Goal: Task Accomplishment & Management: Complete application form

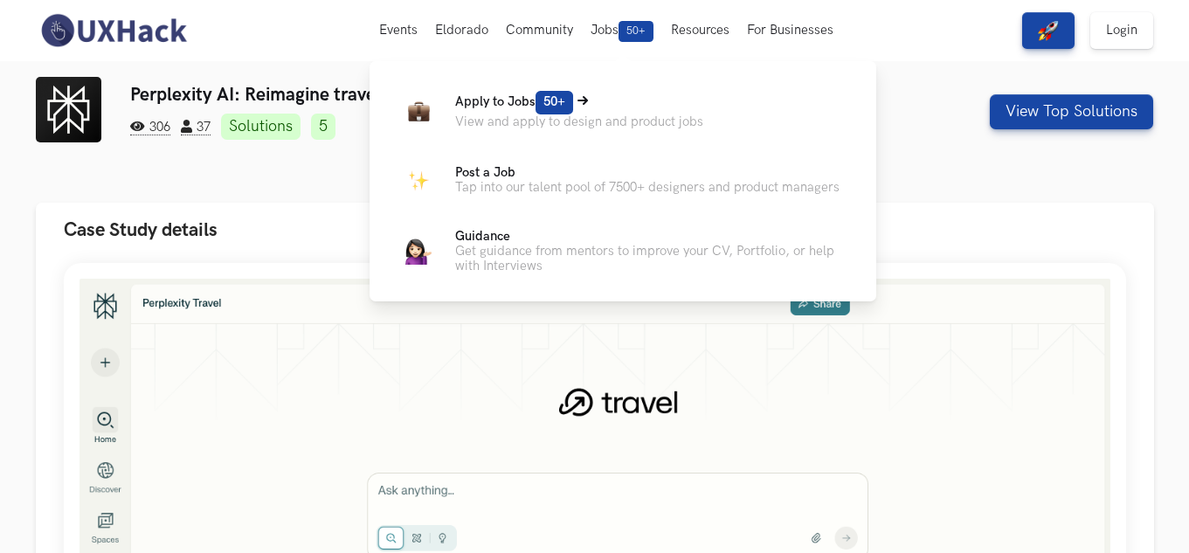
click at [544, 116] on p "View and apply to design and product jobs" at bounding box center [579, 121] width 248 height 15
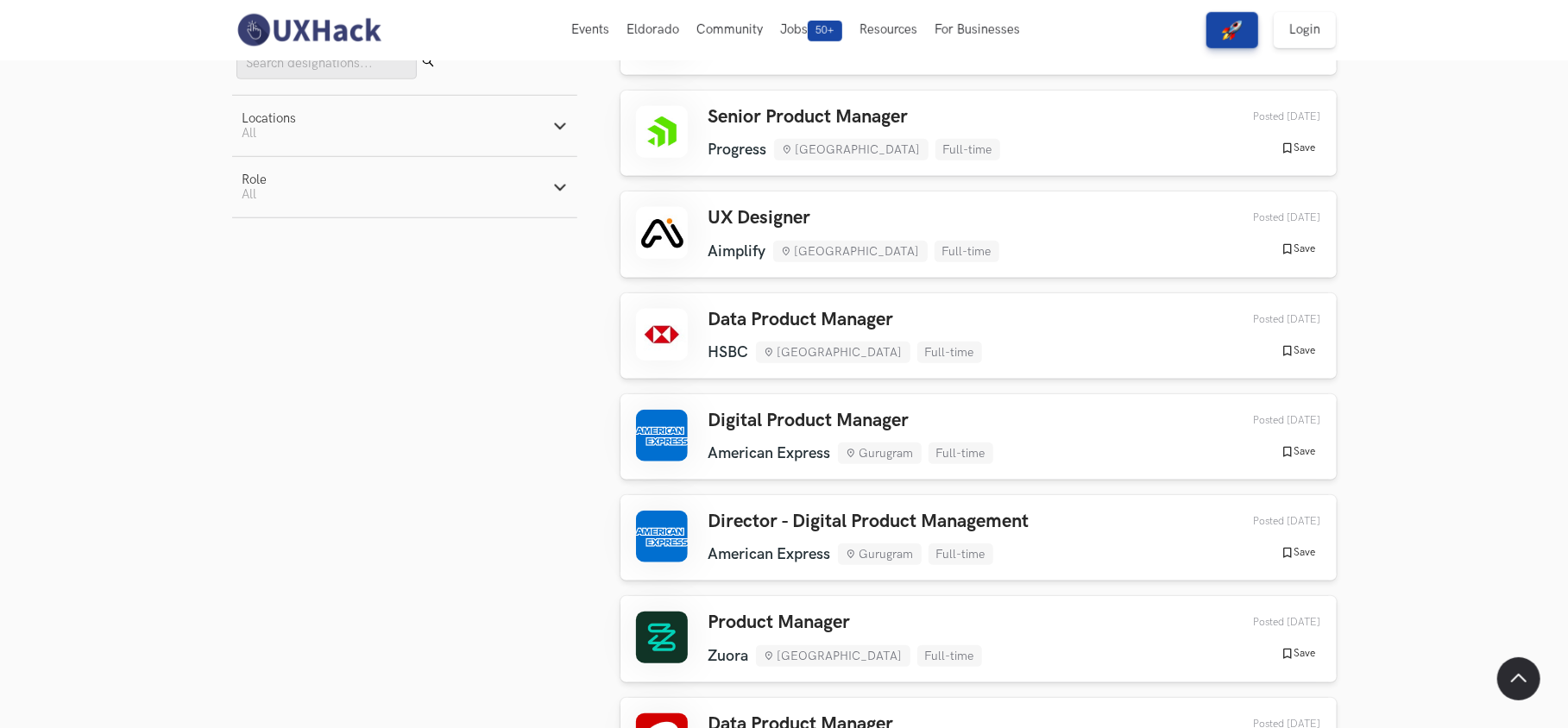
scroll to position [805, 0]
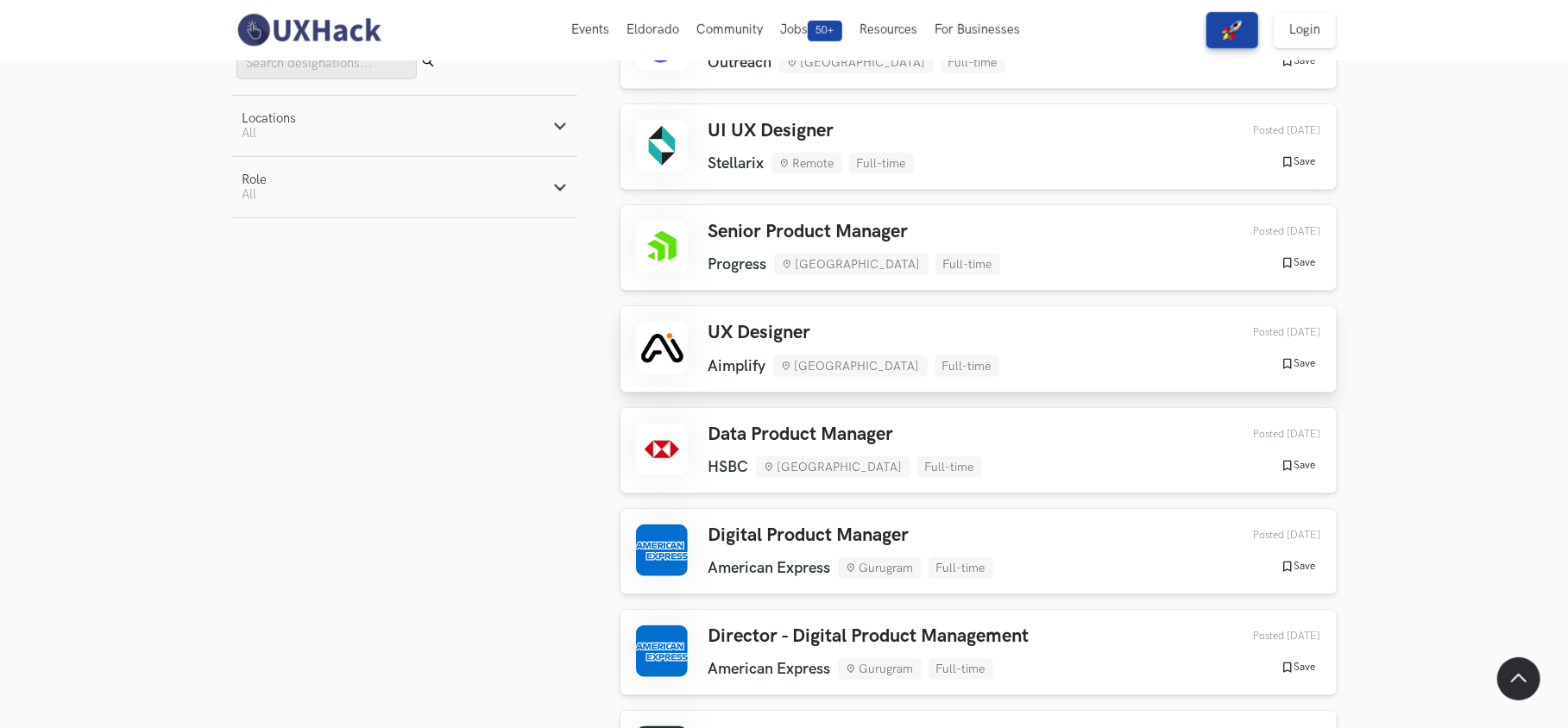
click at [1006, 340] on div "UX Designer Aimplify Bengaluru Full-time Aimplify Bengaluru Full-time 3 days ag…" at bounding box center [979, 349] width 686 height 54
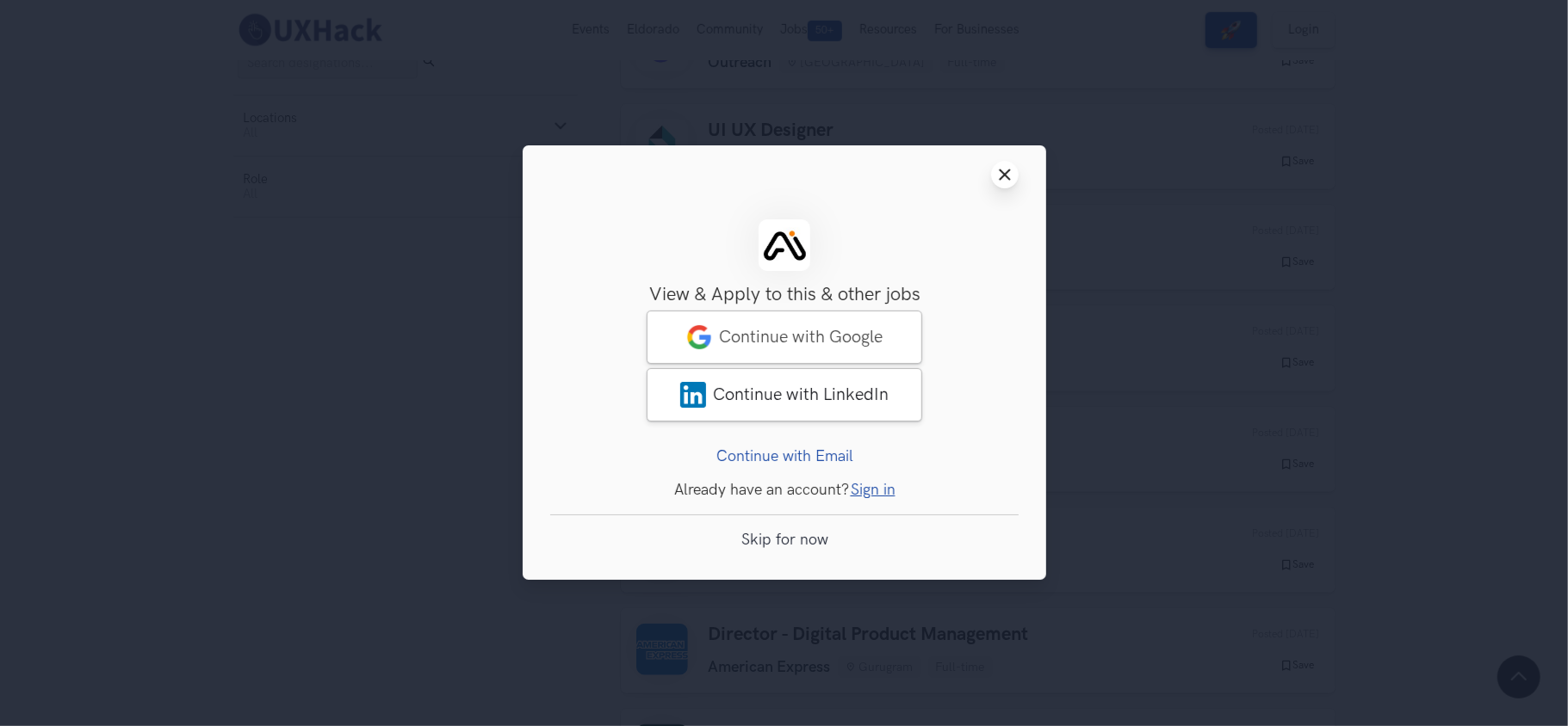
click at [1006, 172] on line at bounding box center [1004, 175] width 10 height 10
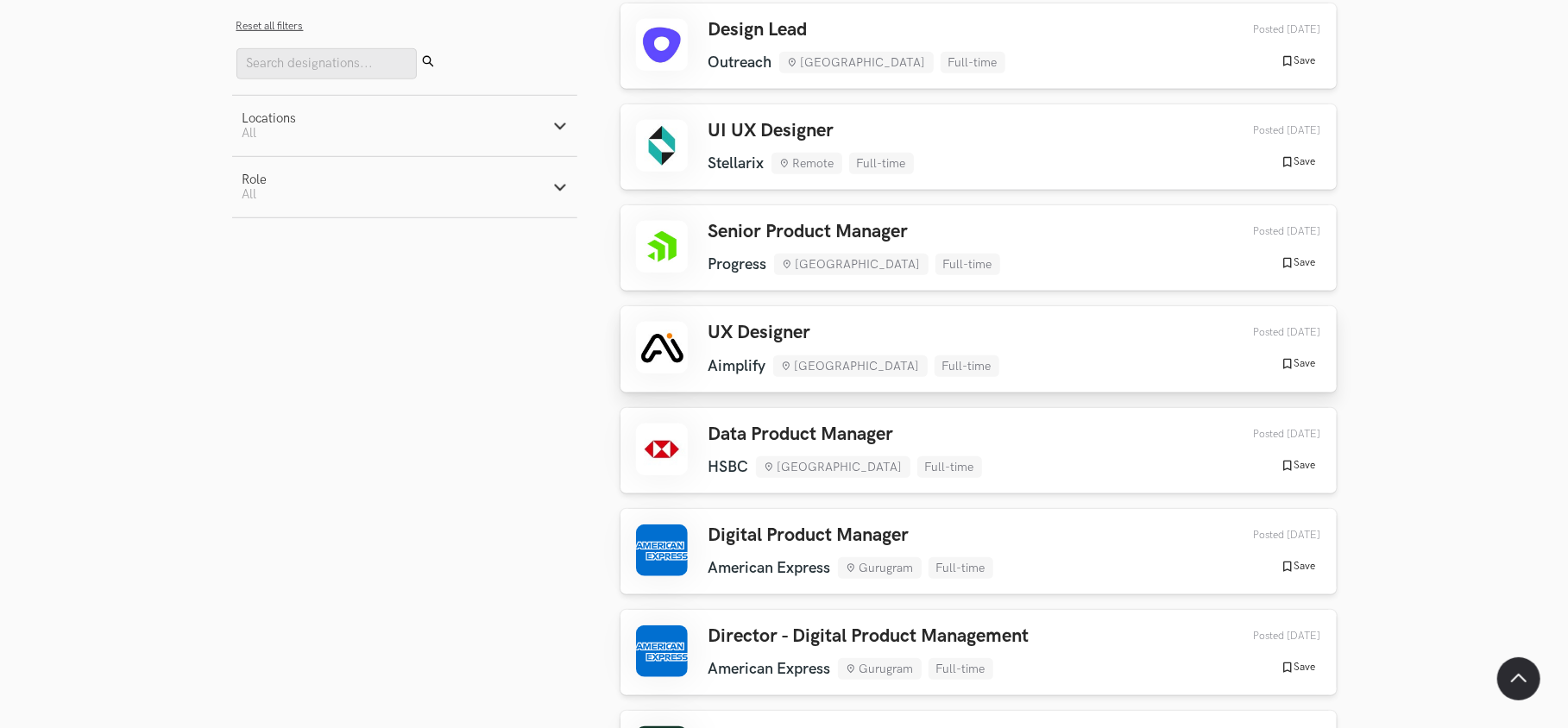
click at [1027, 339] on div "UX Designer Aimplify Bengaluru Full-time Aimplify Bengaluru Full-time 3 days ag…" at bounding box center [979, 349] width 686 height 54
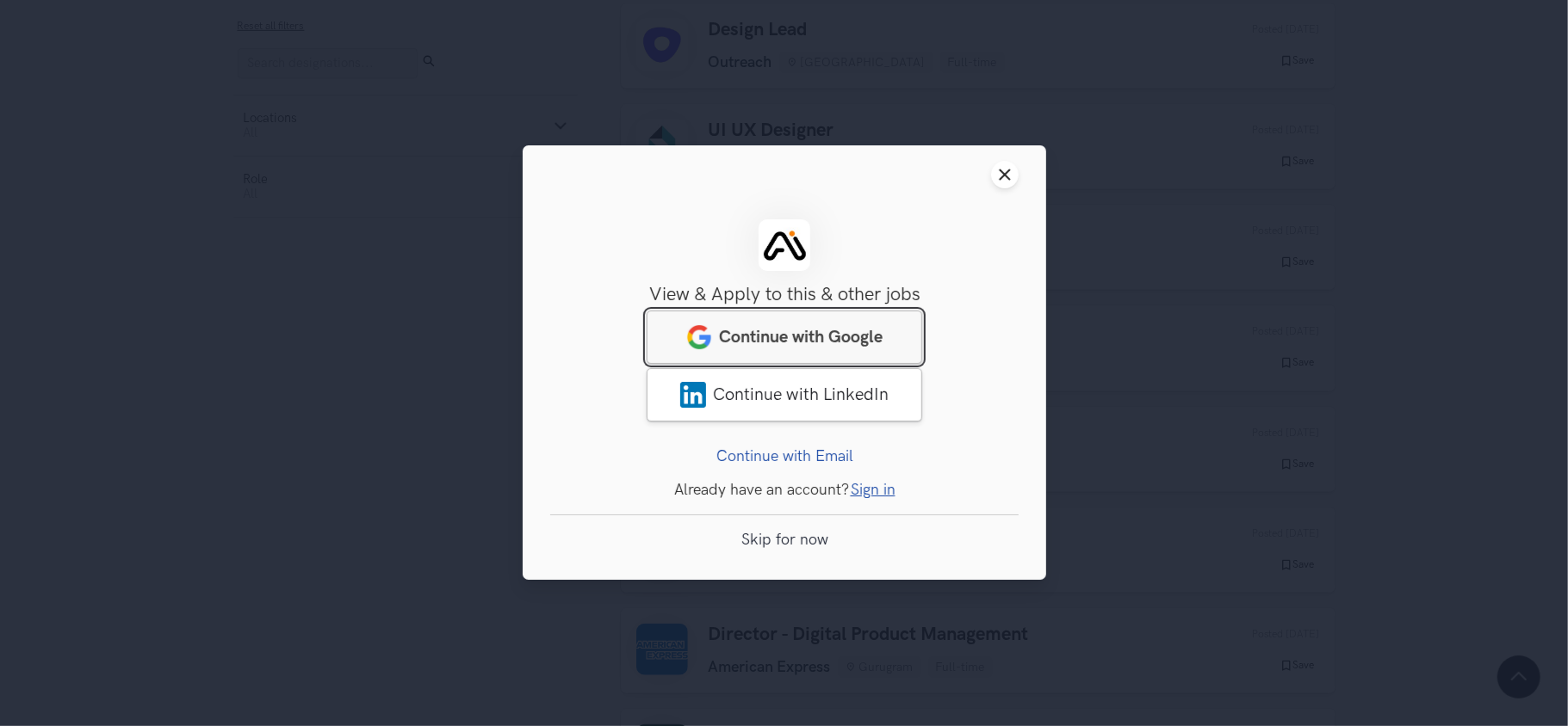
click at [804, 325] on link "Continue with Google" at bounding box center [784, 338] width 276 height 53
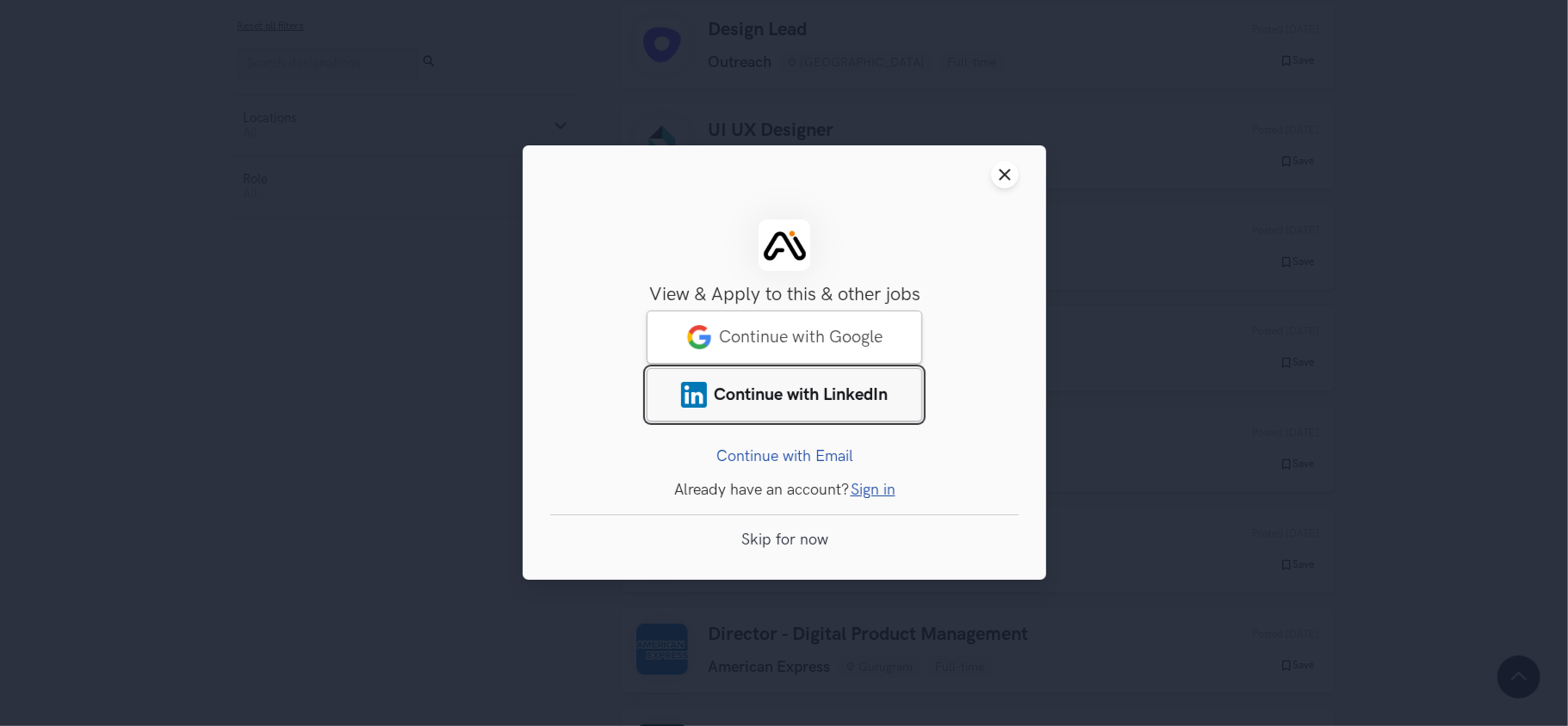
click at [811, 387] on span "Continue with LinkedIn" at bounding box center [800, 395] width 173 height 21
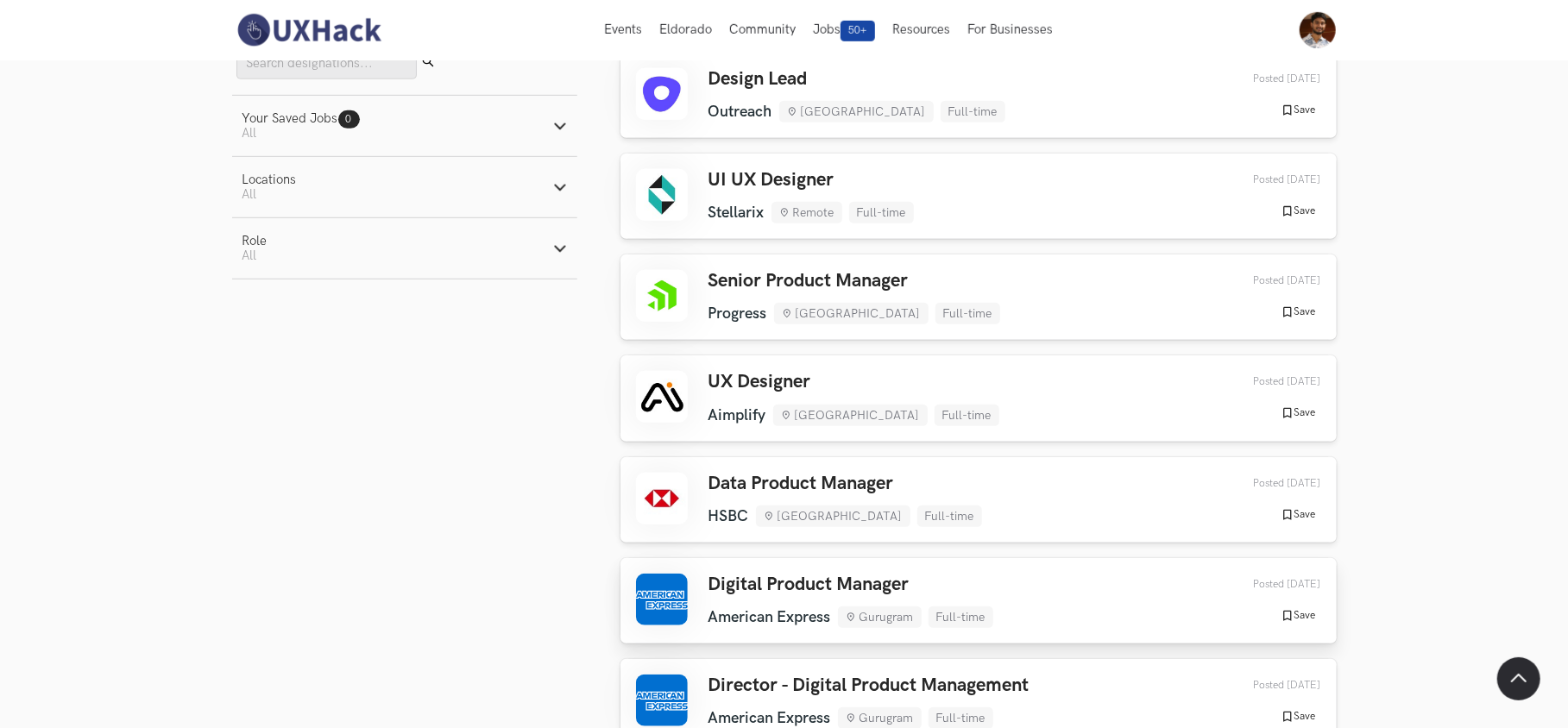
scroll to position [723, 0]
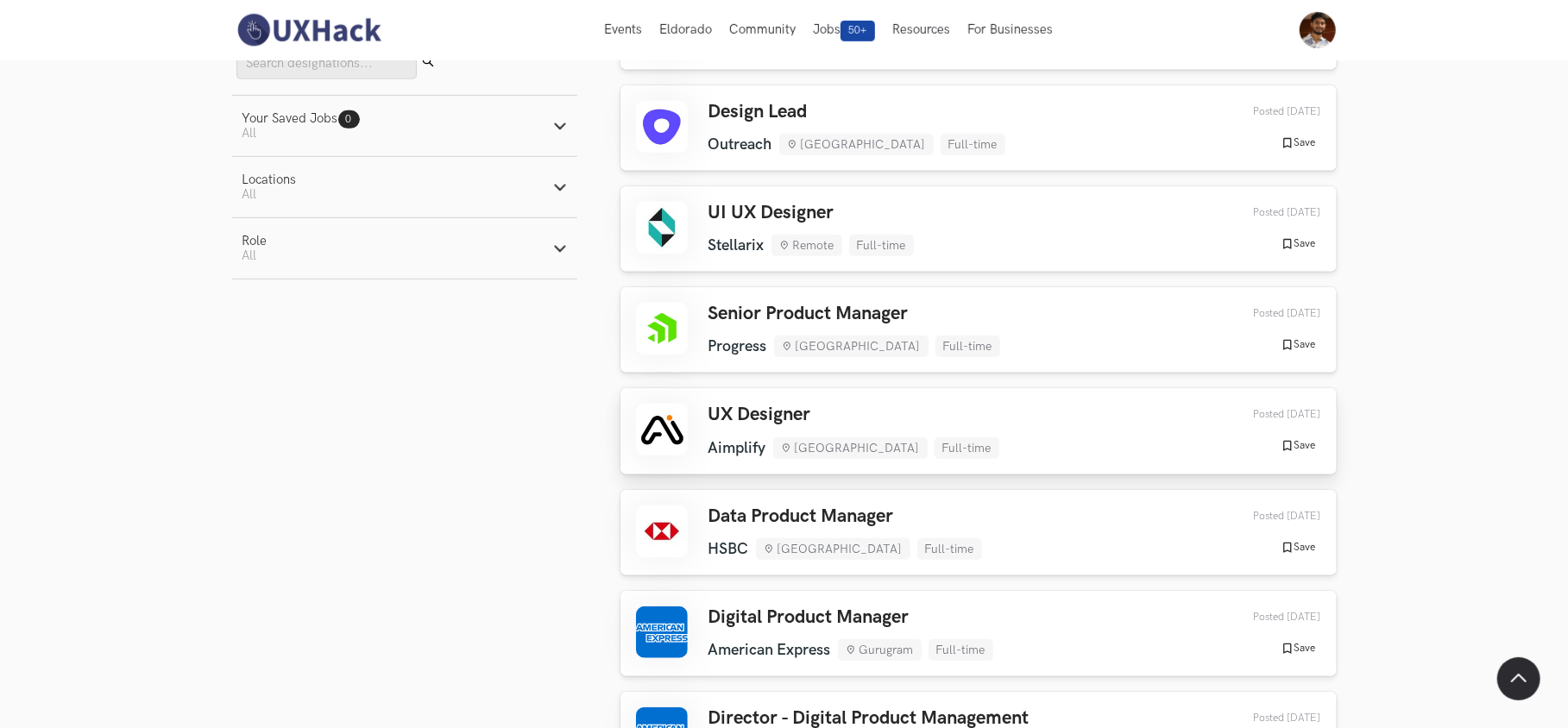
click at [894, 426] on div "UX Designer Aimplify Bengaluru Full-time Aimplify Bengaluru Full-time 3 days ago" at bounding box center [854, 431] width 290 height 54
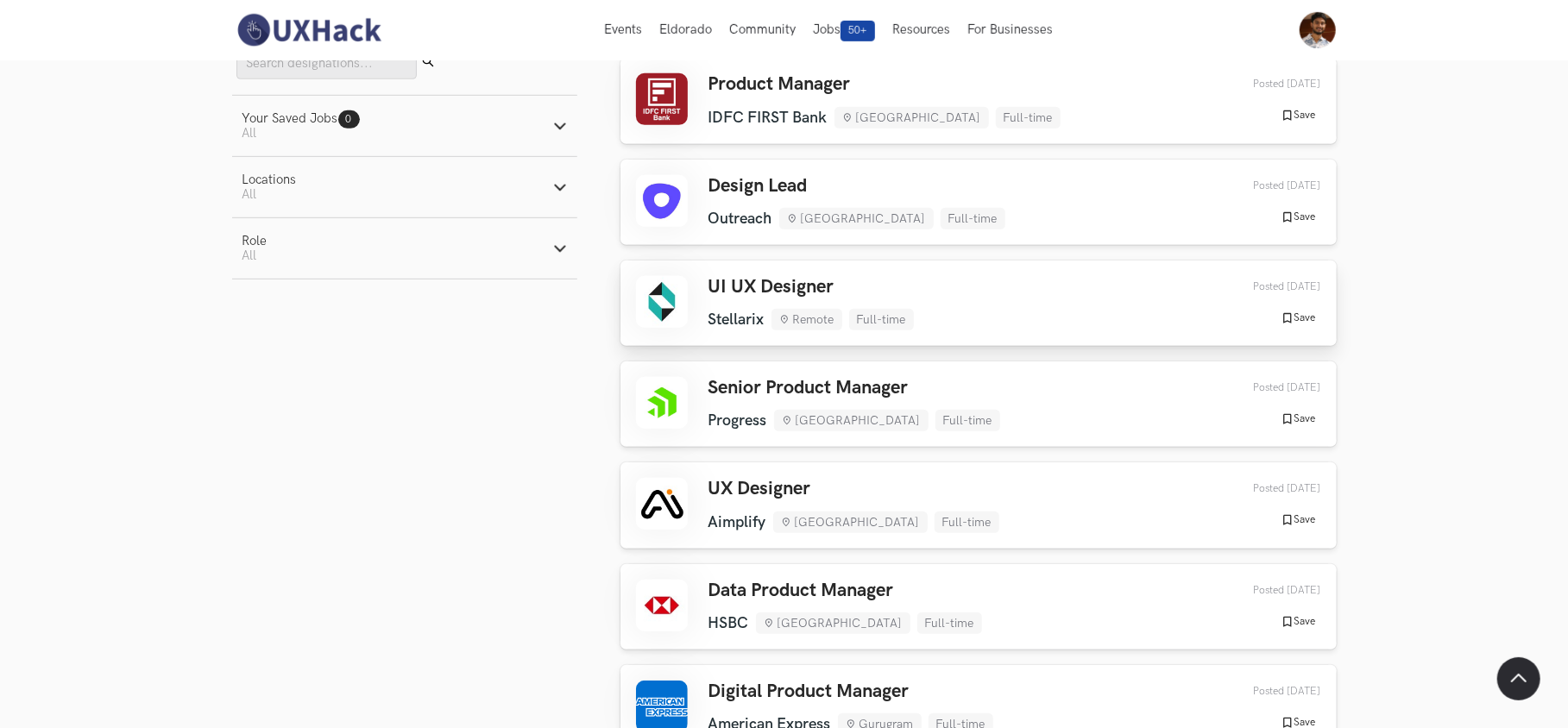
scroll to position [608, 0]
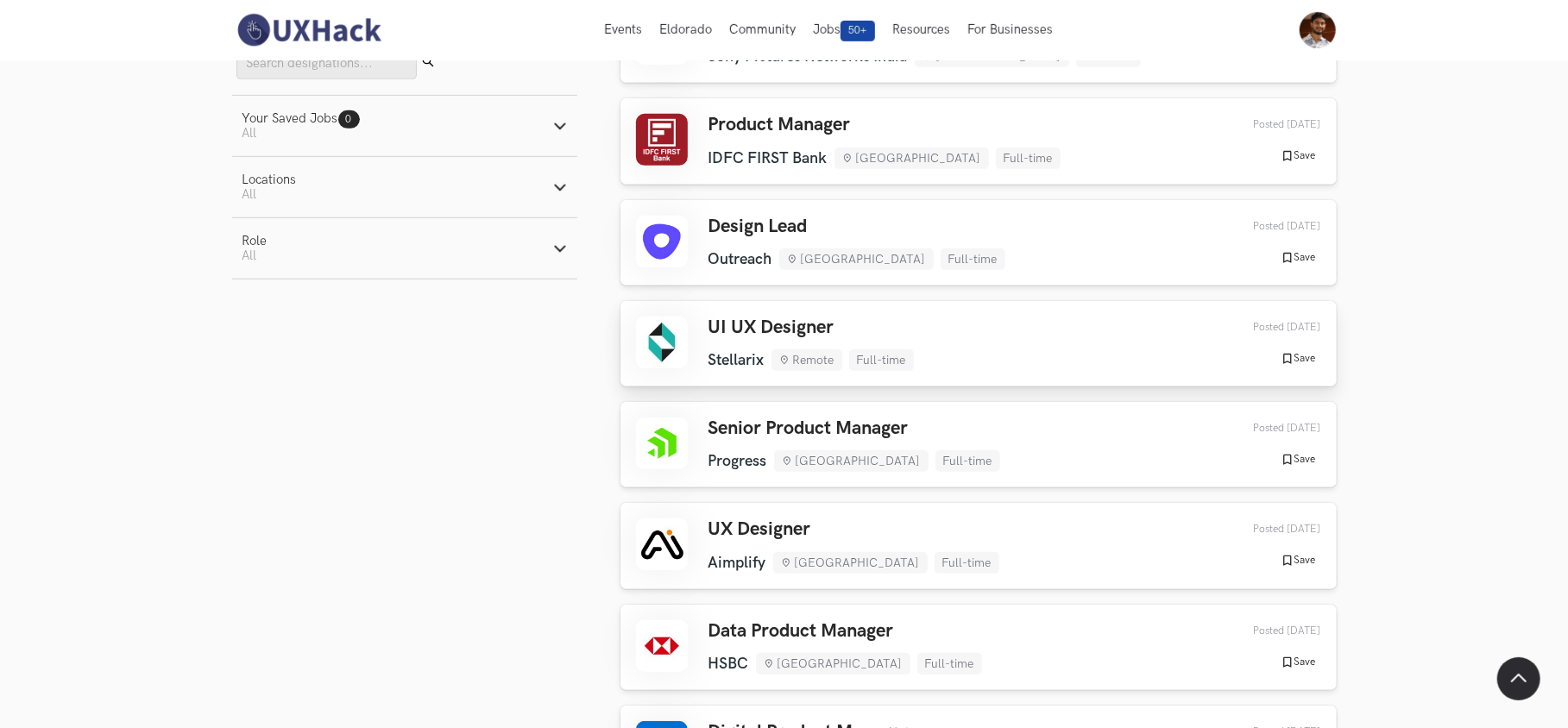
click at [891, 326] on h3 "UI UX Designer" at bounding box center [811, 328] width 206 height 23
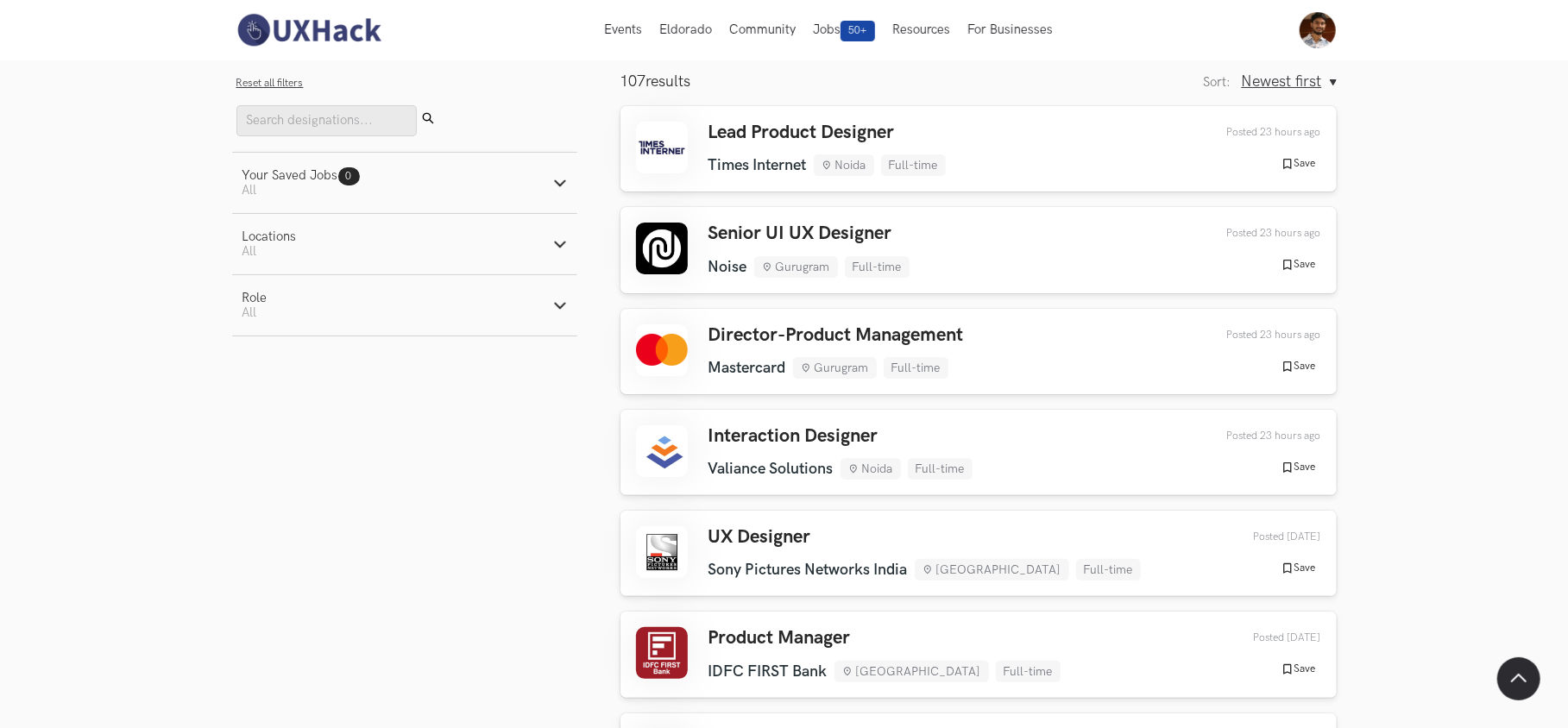
scroll to position [0, 0]
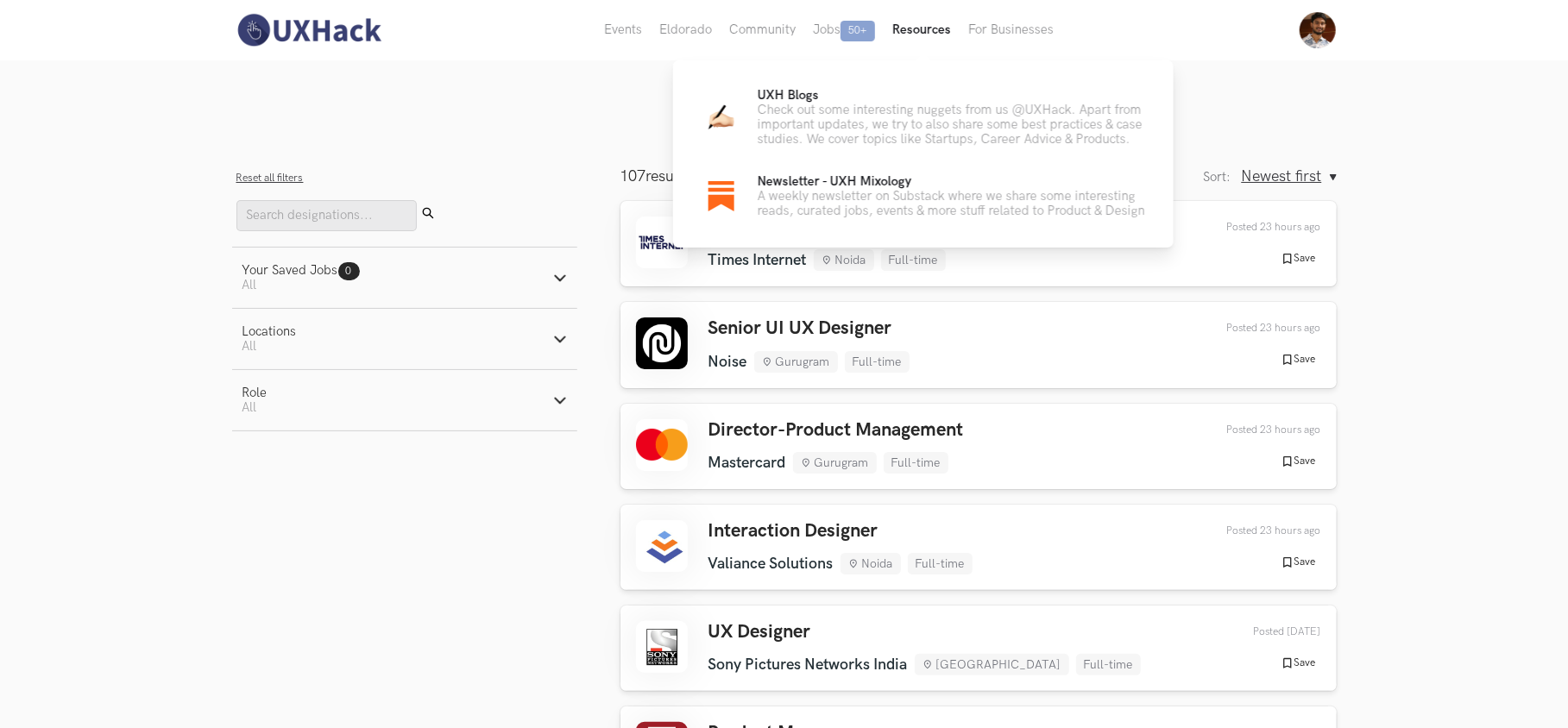
click at [922, 28] on button "Resources" at bounding box center [921, 30] width 76 height 60
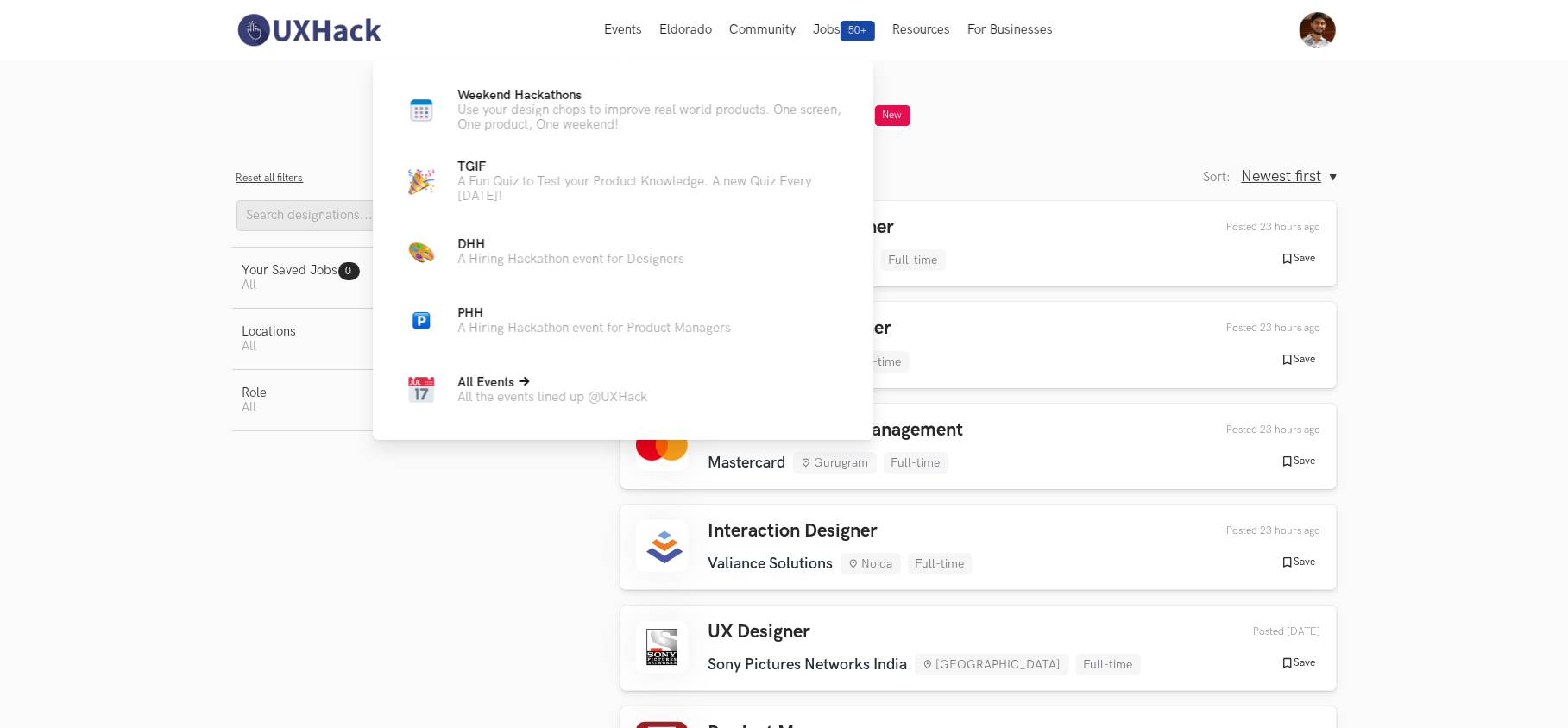
click at [596, 393] on p "All the events lined up @UXHack" at bounding box center [552, 397] width 190 height 15
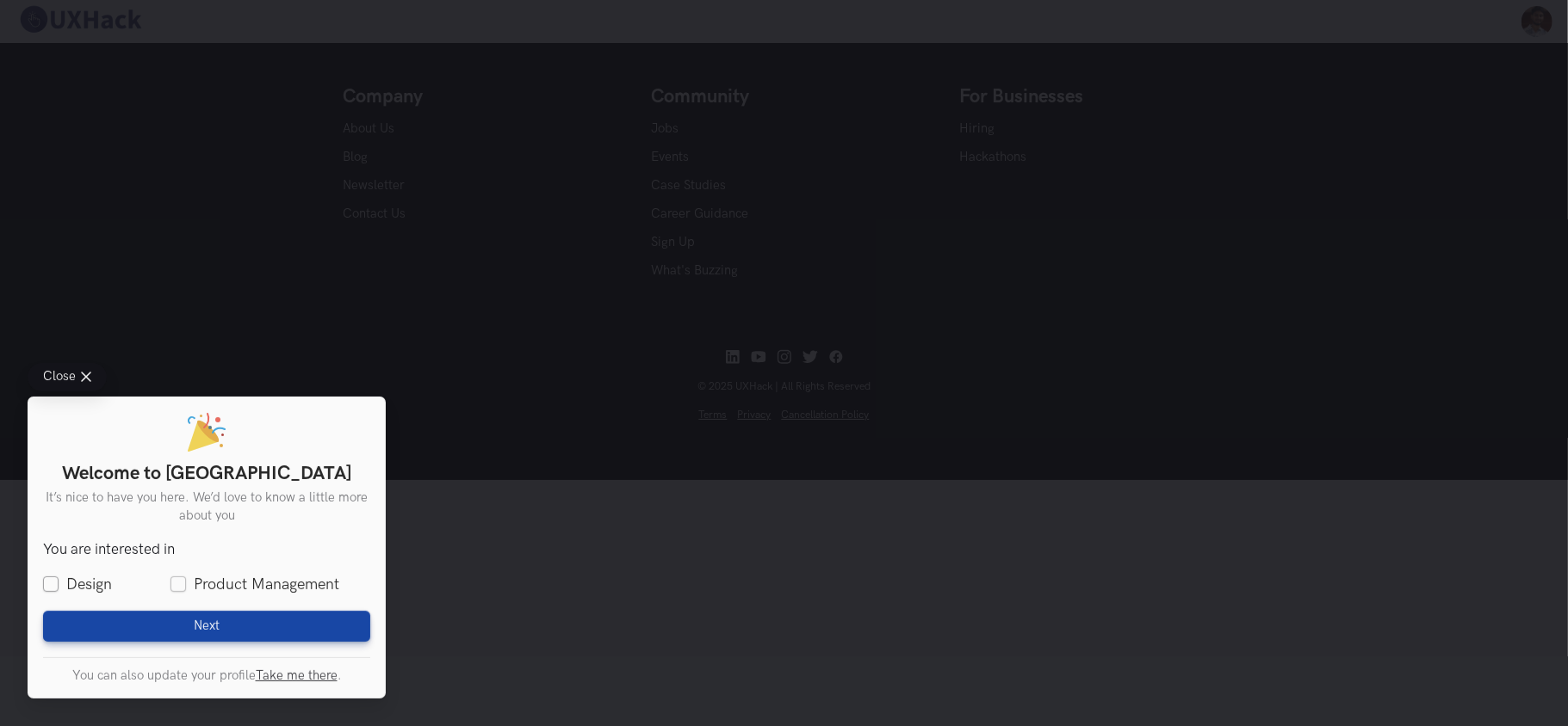
click at [48, 576] on label "Design" at bounding box center [78, 585] width 69 height 22
click at [48, 577] on input "Design" at bounding box center [51, 585] width 16 height 16
checkbox input "true"
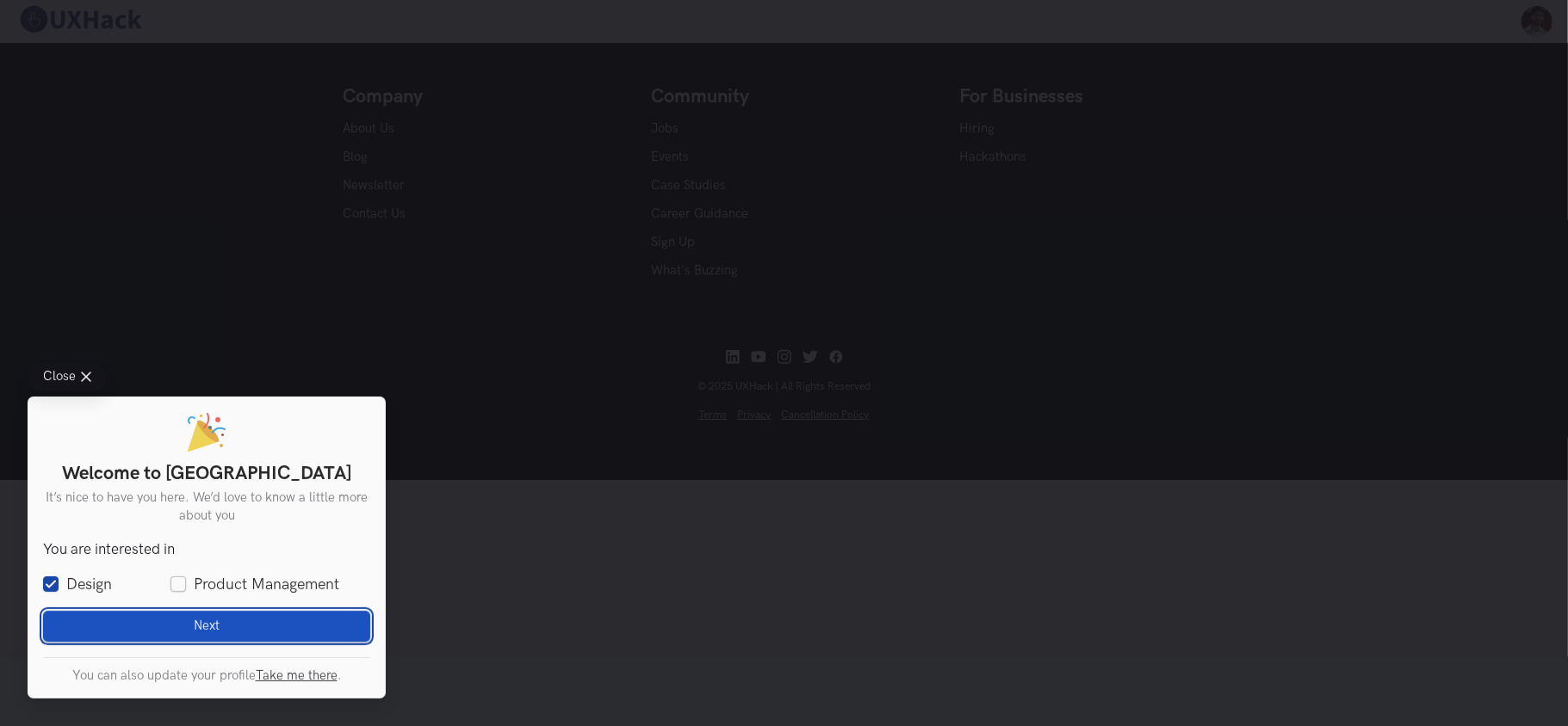
click at [222, 617] on button "Next Loading" at bounding box center [207, 626] width 327 height 31
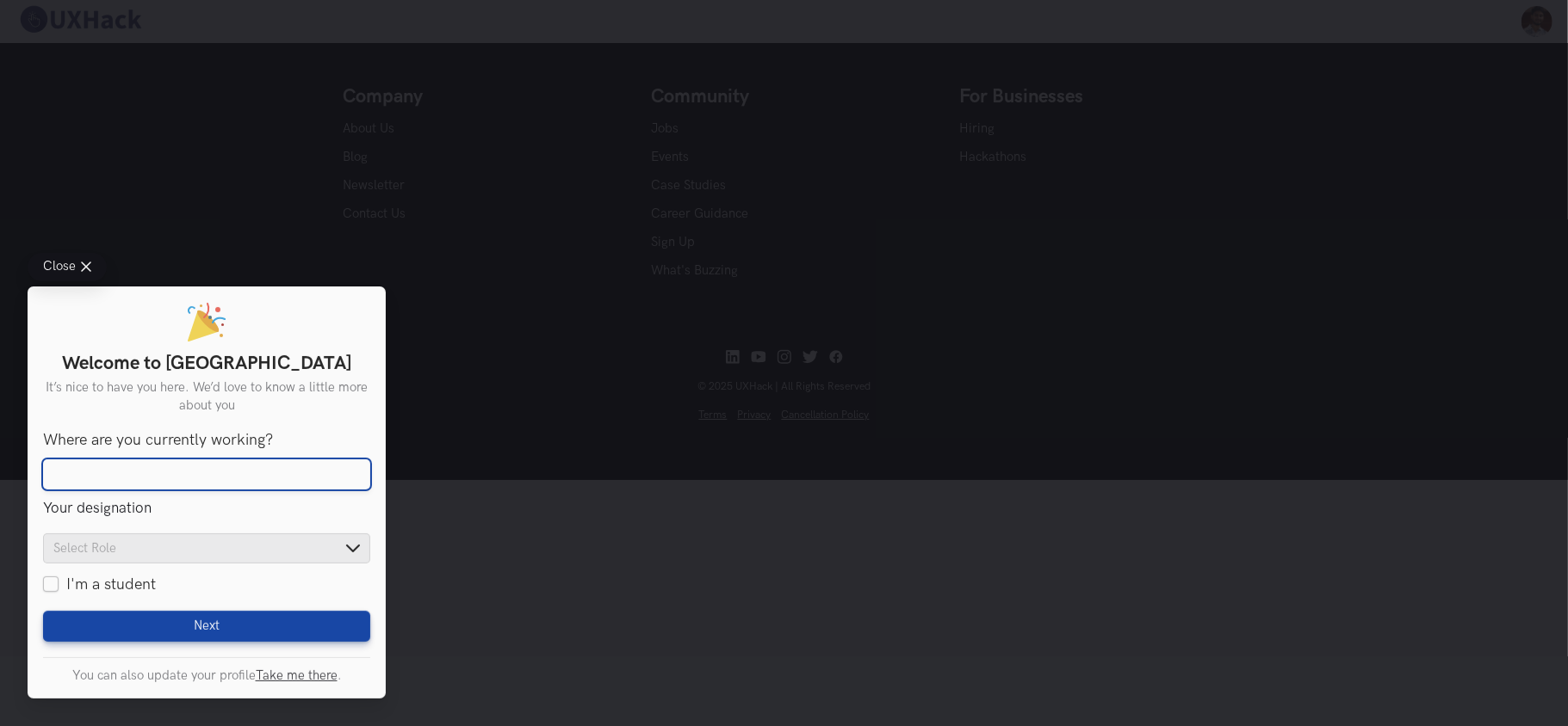
click at [180, 468] on input "Where are you currently working?" at bounding box center [207, 474] width 327 height 31
type input "Visakhapatnam"
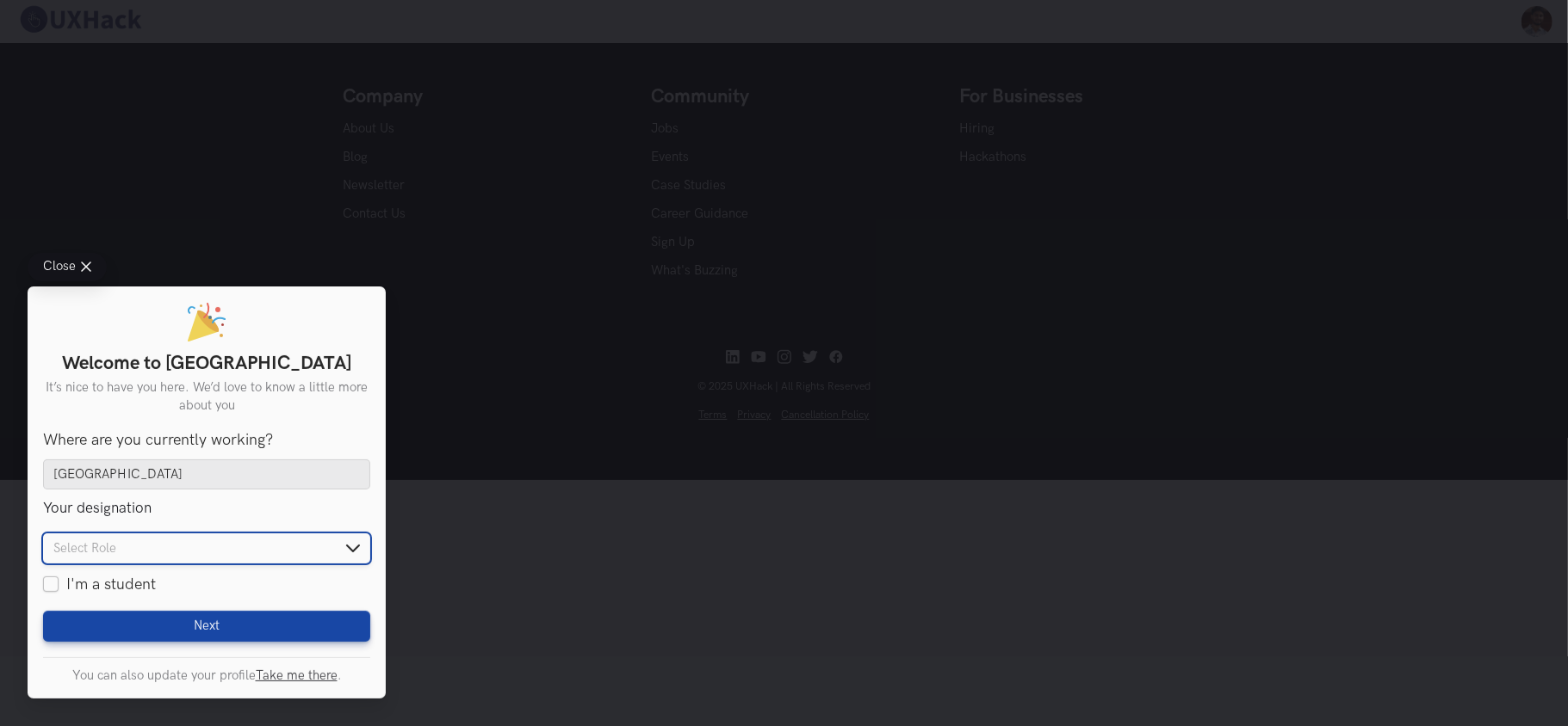
click at [253, 542] on input "text" at bounding box center [207, 549] width 327 height 31
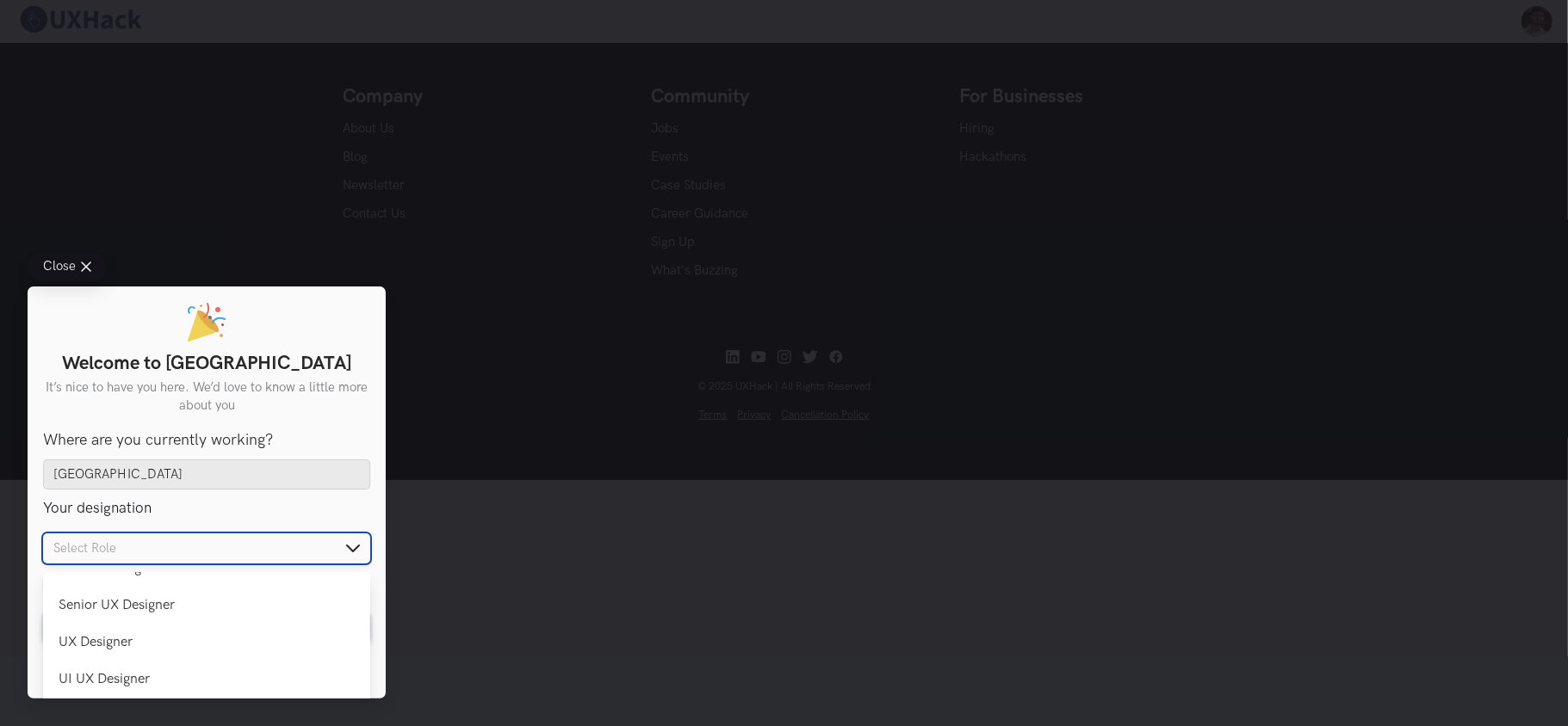
scroll to position [114, 0]
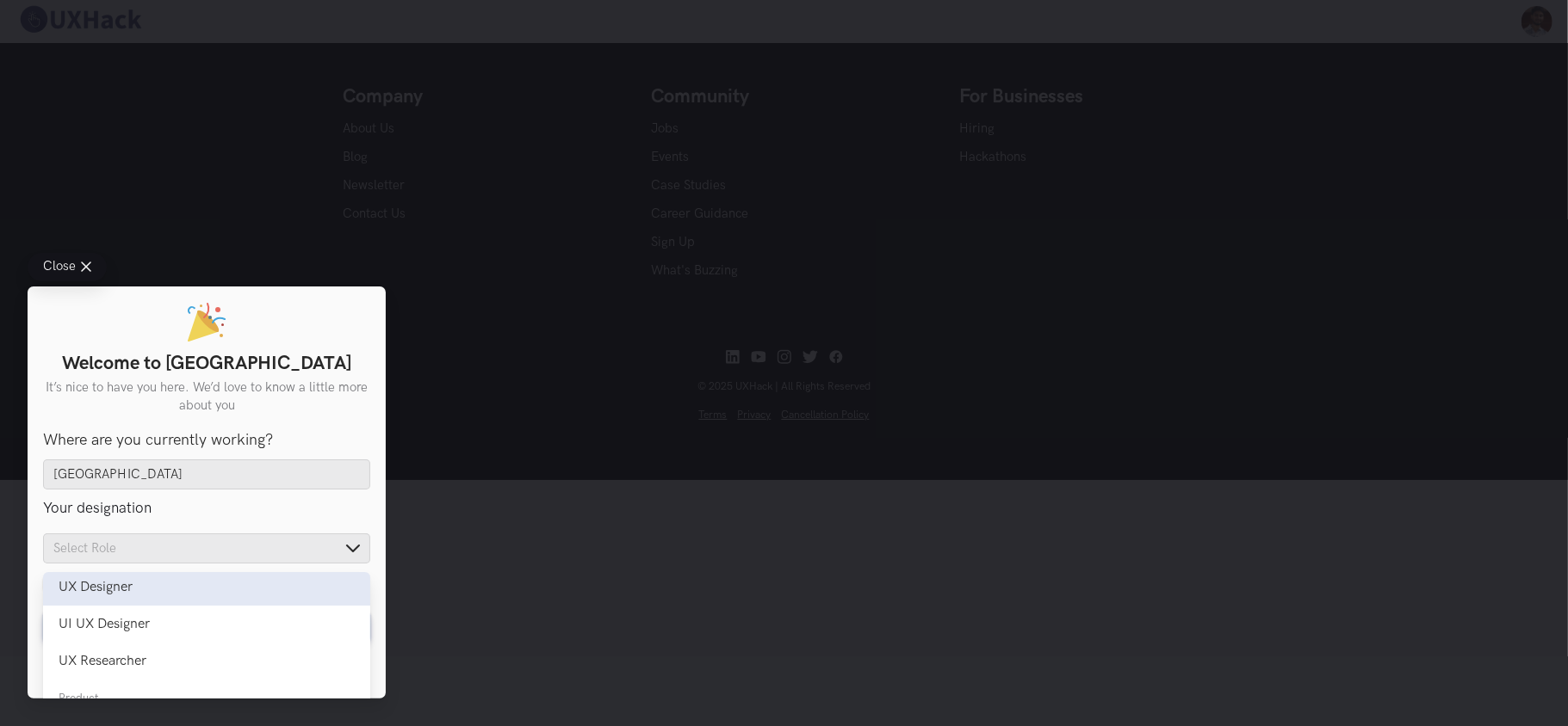
click at [139, 588] on div "UX Designer" at bounding box center [206, 587] width 296 height 17
type input "UX Designer"
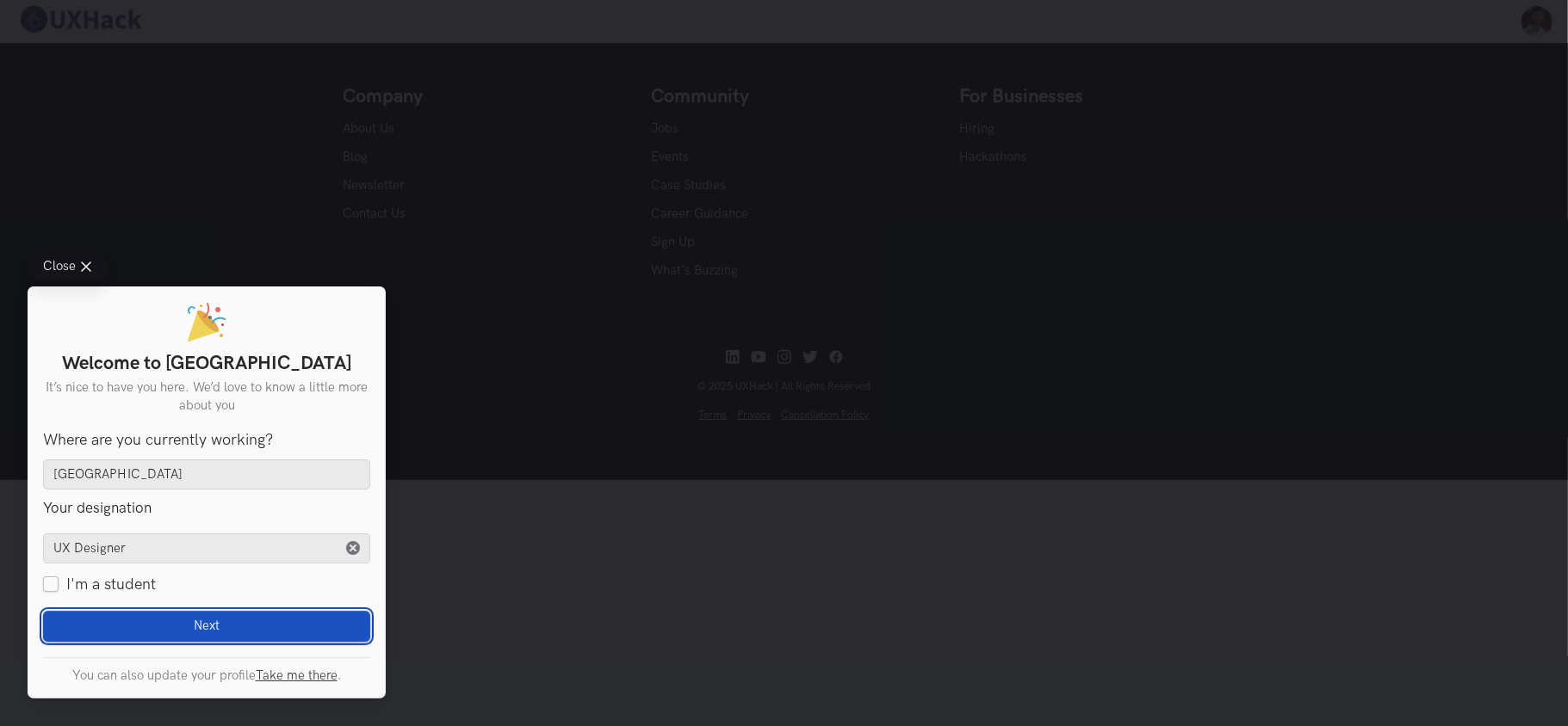
click at [215, 627] on span "Next" at bounding box center [207, 627] width 26 height 16
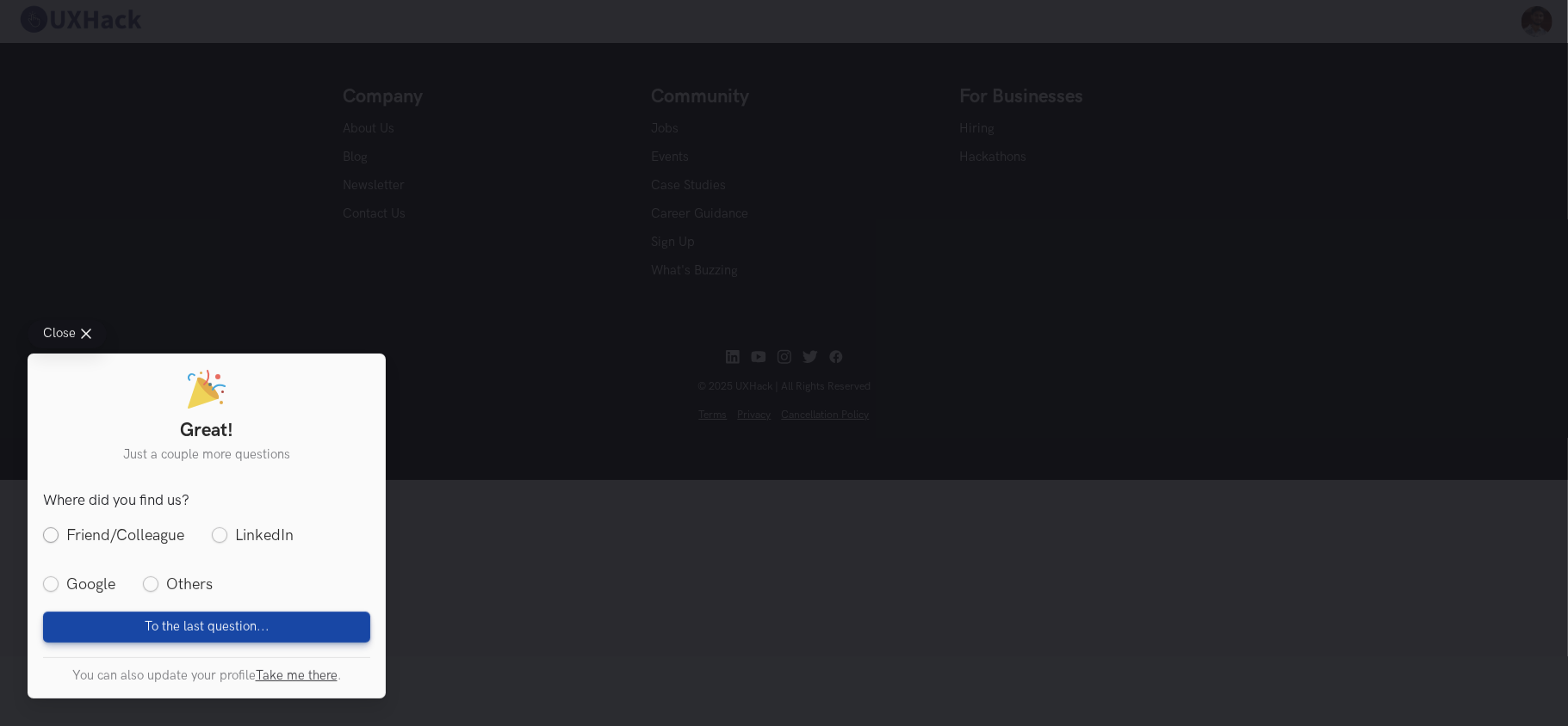
click at [76, 537] on label "Friend/Colleague" at bounding box center [113, 536] width 141 height 22
click at [58, 537] on input "Friend/Colleague" at bounding box center [51, 535] width 16 height 16
radio input "true"
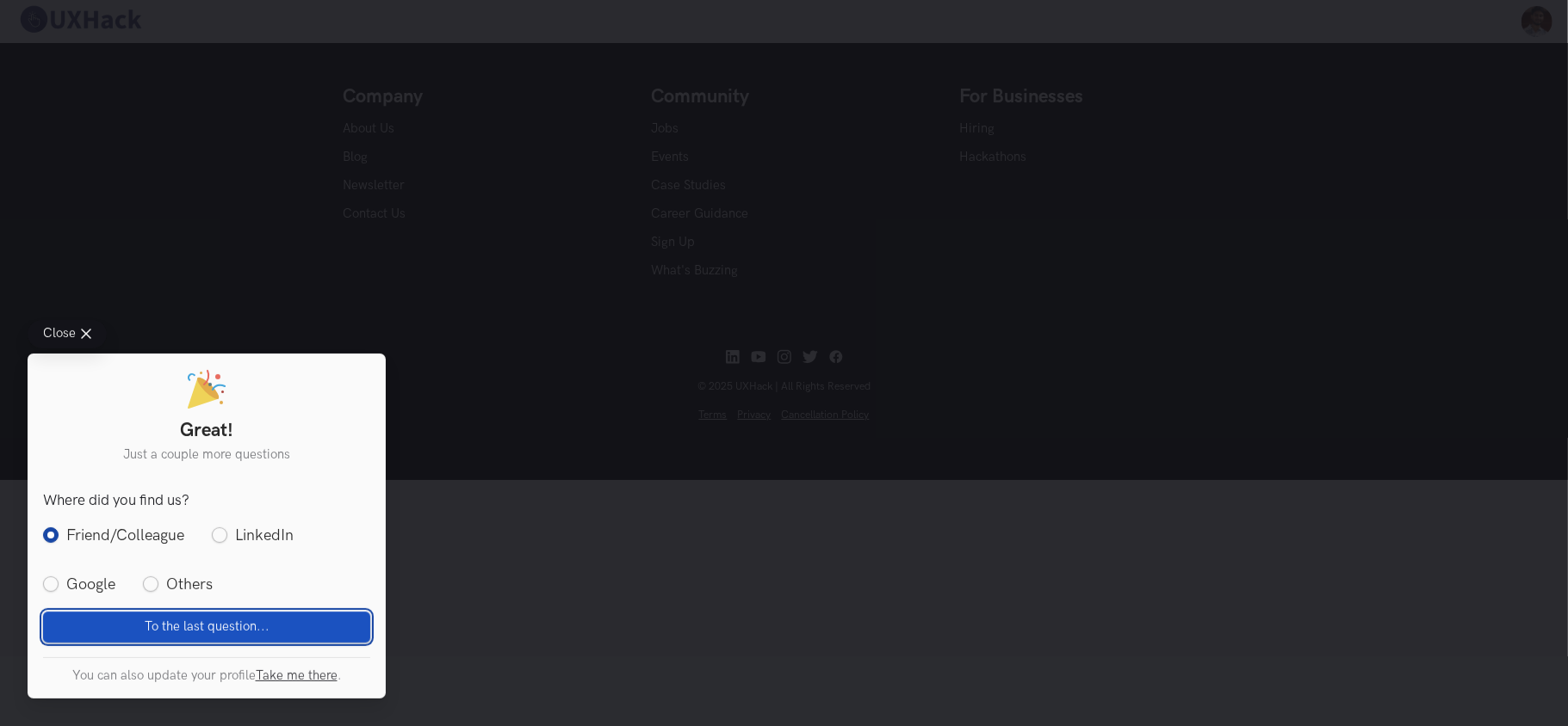
click at [207, 624] on span "To the last question..." at bounding box center [207, 627] width 125 height 16
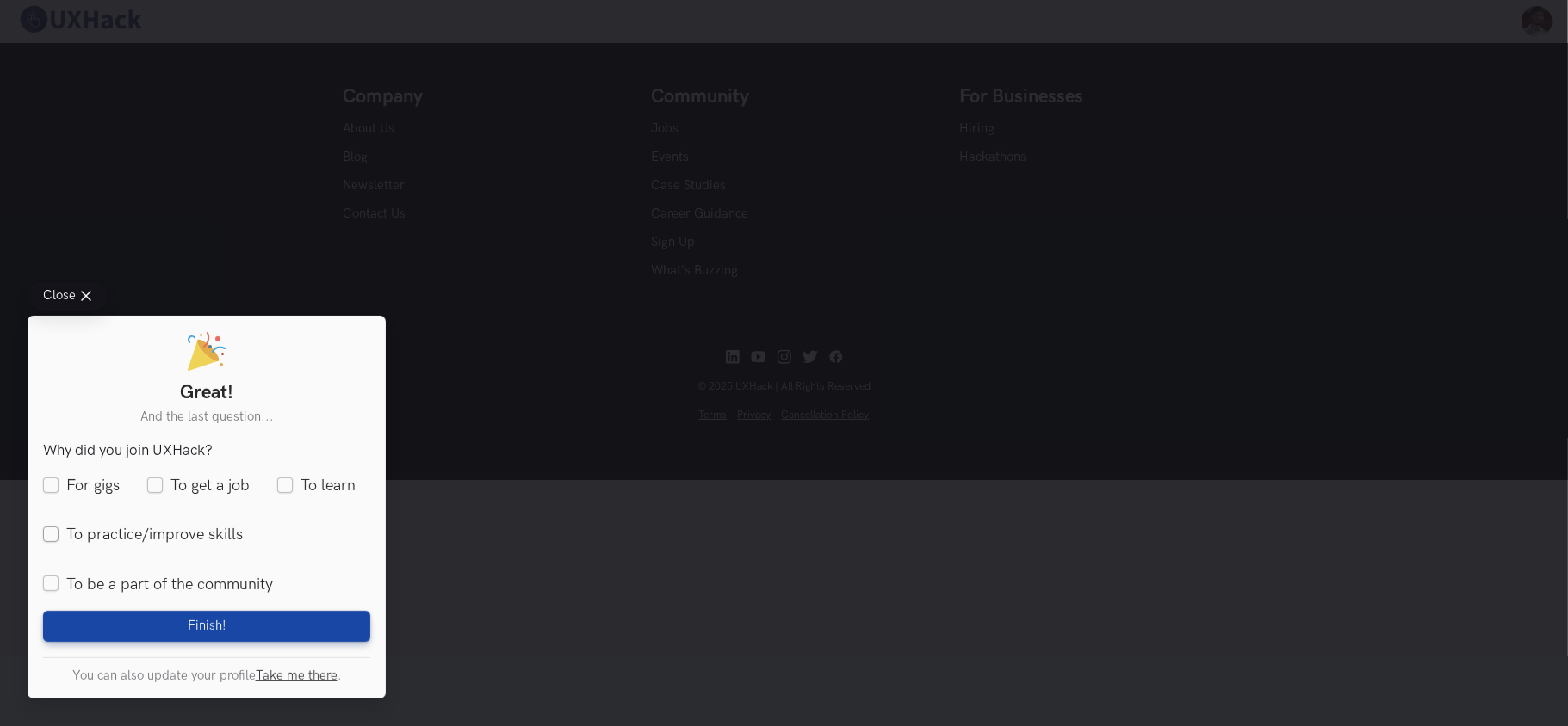
click at [86, 534] on label "To practice/improve skills" at bounding box center [143, 536] width 200 height 22
click at [58, 534] on input "To practice/improve skills" at bounding box center [51, 535] width 16 height 16
checkbox input "true"
click at [125, 581] on label "To be a part of the community" at bounding box center [158, 585] width 230 height 22
click at [58, 581] on input "To be a part of the community" at bounding box center [51, 585] width 16 height 16
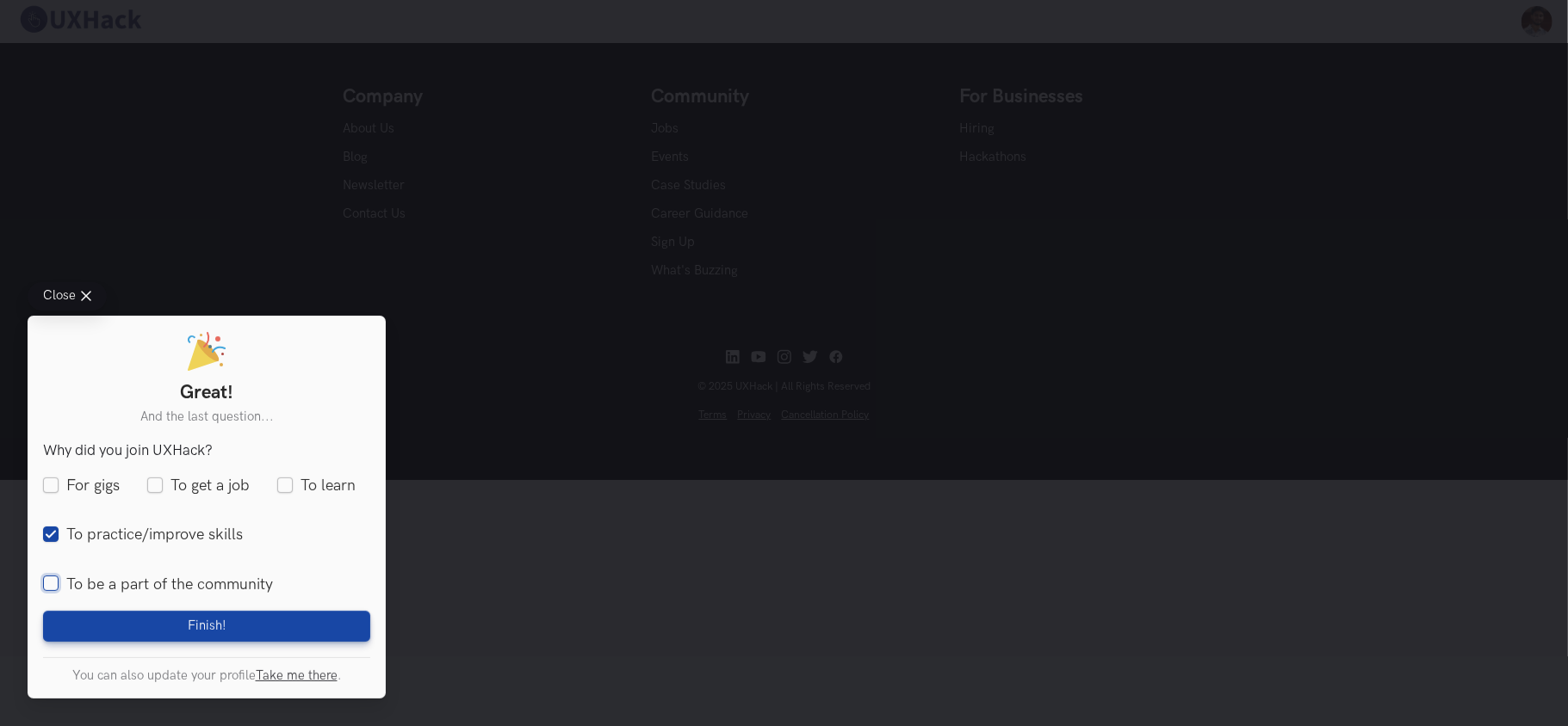
checkbox input "true"
click at [176, 486] on label "To get a job" at bounding box center [198, 487] width 102 height 22
click at [163, 486] on input "To get a job" at bounding box center [155, 487] width 16 height 16
checkbox input "true"
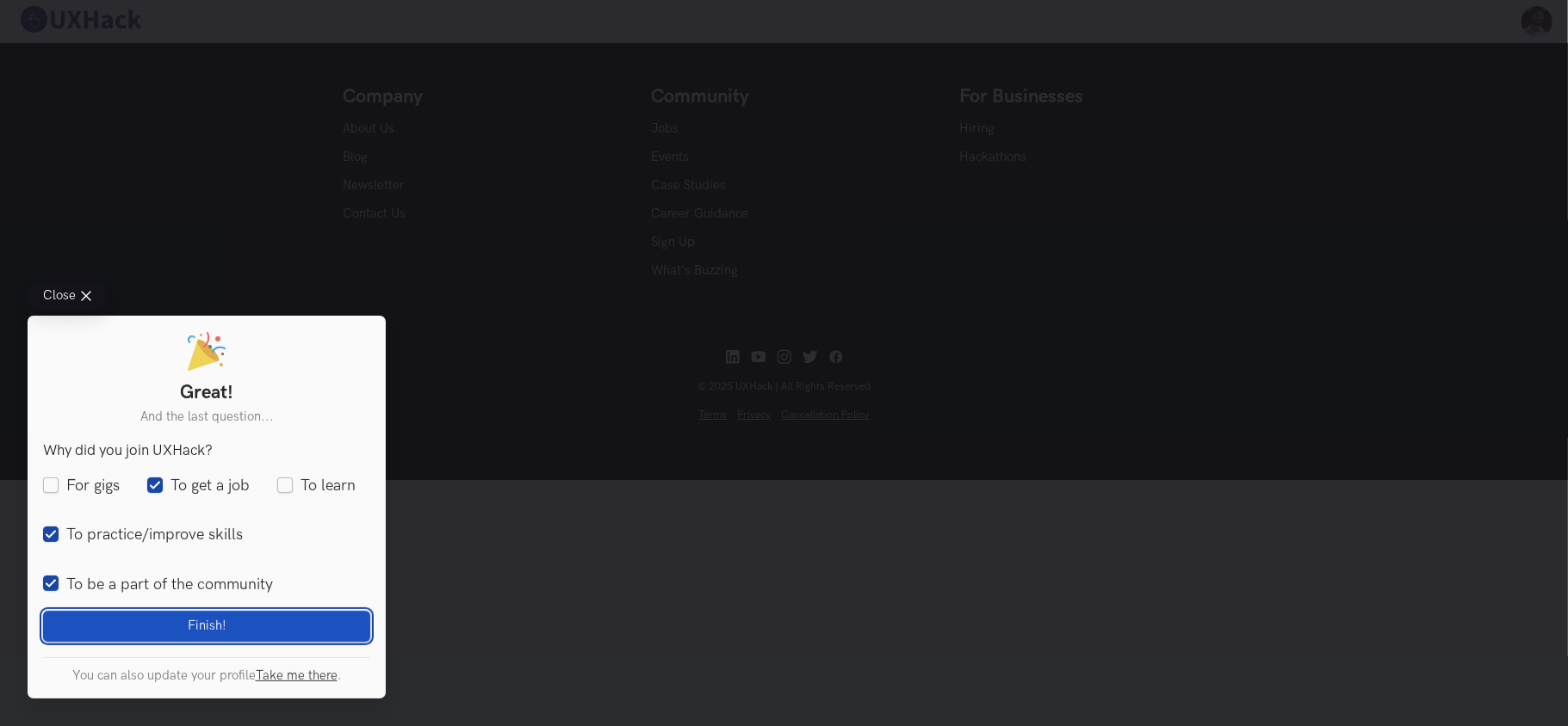
click at [225, 622] on span "Finish!" at bounding box center [206, 627] width 38 height 16
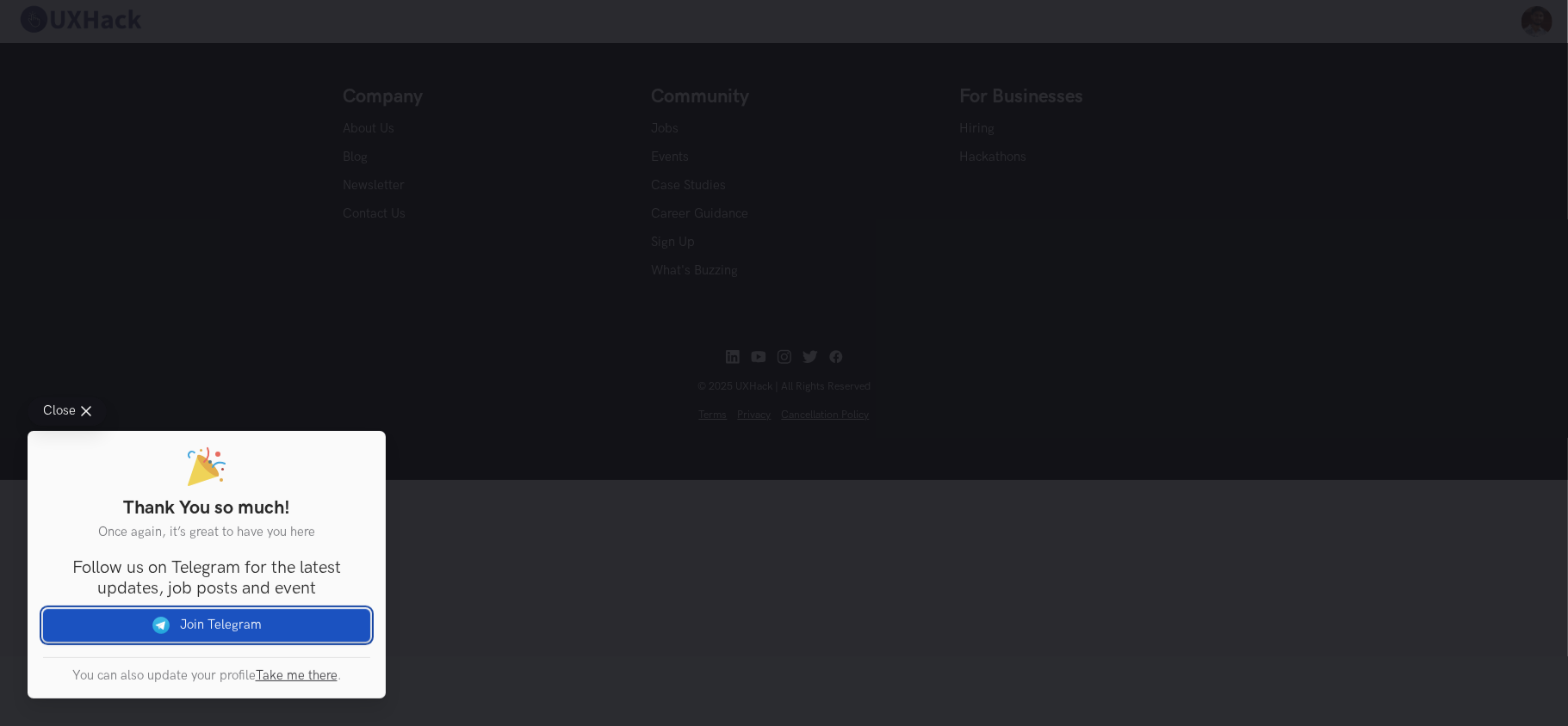
click at [228, 627] on link "Join Telegram" at bounding box center [207, 625] width 327 height 33
